Goal: Navigation & Orientation: Find specific page/section

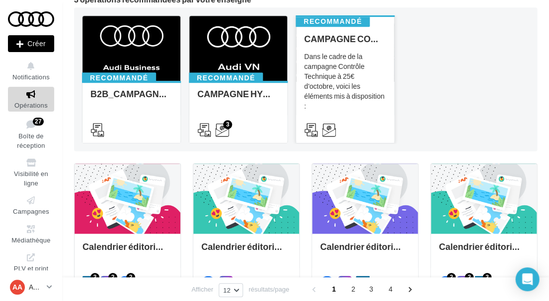
scroll to position [97, 0]
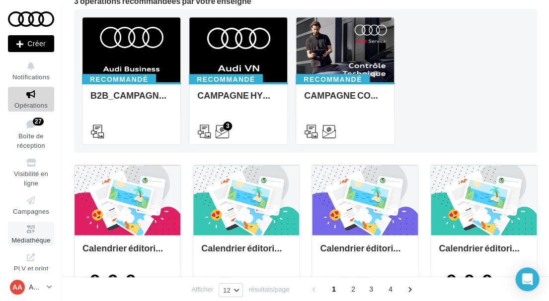
click at [27, 226] on icon at bounding box center [31, 229] width 40 height 11
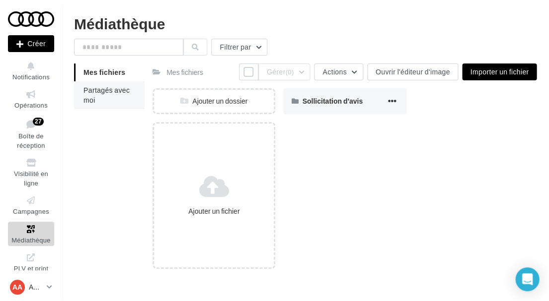
click at [103, 99] on li "Partagés avec moi" at bounding box center [109, 95] width 71 height 28
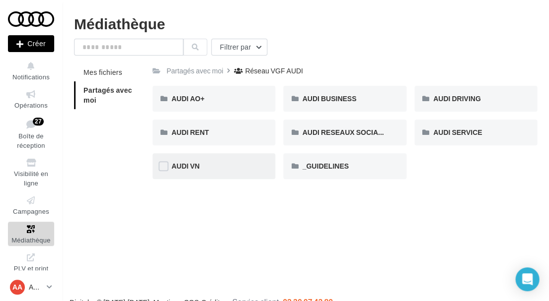
click at [237, 169] on div "AUDI VN" at bounding box center [213, 166] width 85 height 10
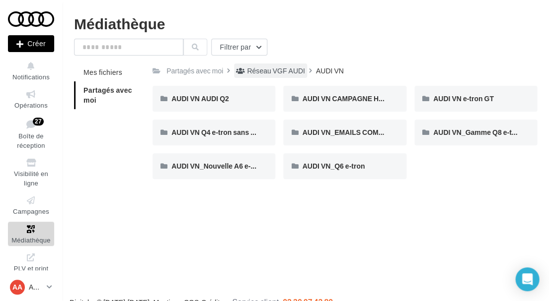
click at [274, 74] on div "Réseau VGF AUDI" at bounding box center [276, 71] width 58 height 10
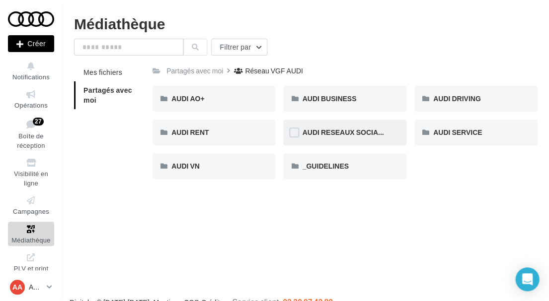
click at [344, 136] on div "AUDI RESEAUX SOCIAUX" at bounding box center [344, 133] width 85 height 10
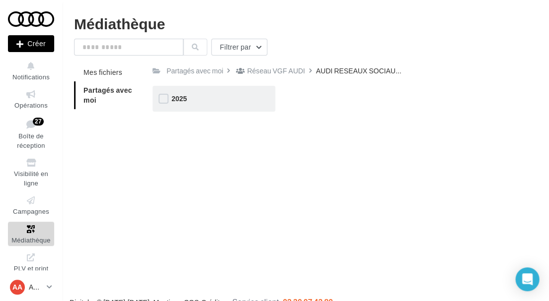
click at [215, 97] on div "2025" at bounding box center [213, 99] width 85 height 10
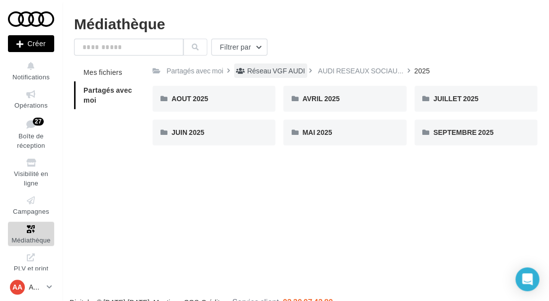
click at [278, 74] on div "Réseau VGF AUDI" at bounding box center [276, 71] width 58 height 10
